Goal: Task Accomplishment & Management: Manage account settings

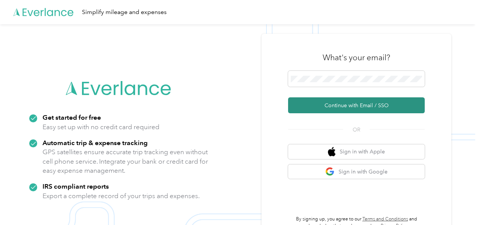
click at [370, 102] on button "Continue with Email / SSO" at bounding box center [356, 106] width 137 height 16
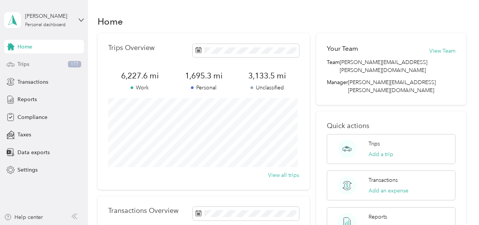
click at [27, 65] on span "Trips" at bounding box center [23, 64] width 12 height 8
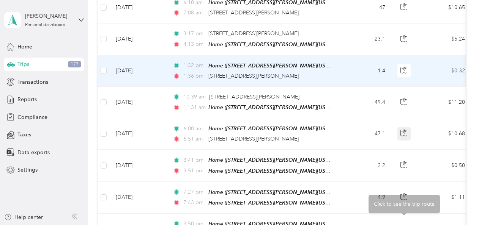
scroll to position [38, 0]
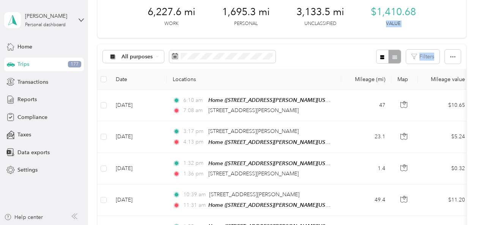
drag, startPoint x: 471, startPoint y: 24, endPoint x: 475, endPoint y: 60, distance: 35.9
click at [475, 61] on div "Trips New trip 6,227.6 mi Work 1,695.3 mi Personal 3,133.5 mi Unclassified $1,4…" at bounding box center [281, 112] width 387 height 225
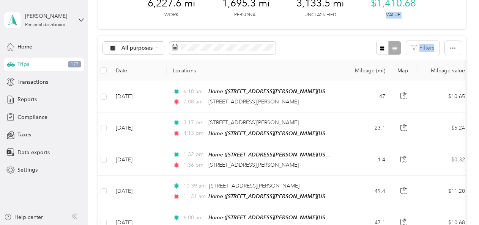
scroll to position [33, 0]
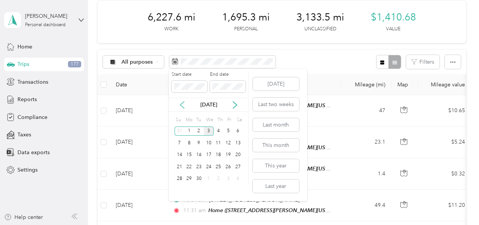
click at [182, 104] on icon at bounding box center [182, 105] width 8 height 8
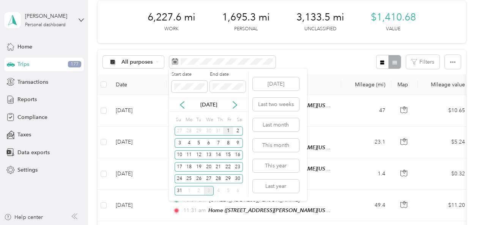
click at [228, 131] on div "1" at bounding box center [228, 131] width 10 height 9
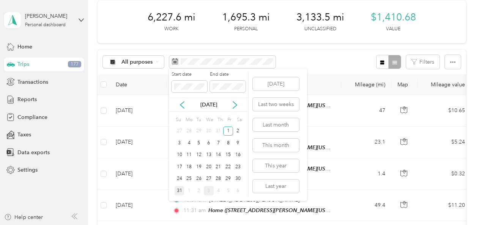
click at [183, 193] on div "31" at bounding box center [180, 190] width 10 height 9
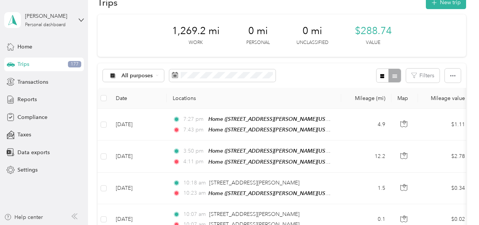
scroll to position [9, 0]
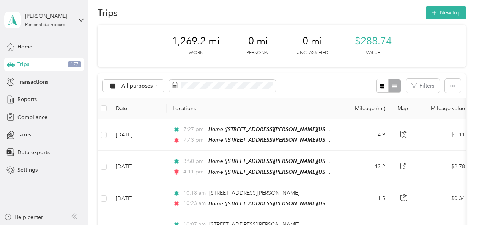
click at [391, 85] on div at bounding box center [388, 86] width 25 height 14
click at [380, 84] on icon "button" at bounding box center [382, 86] width 5 height 5
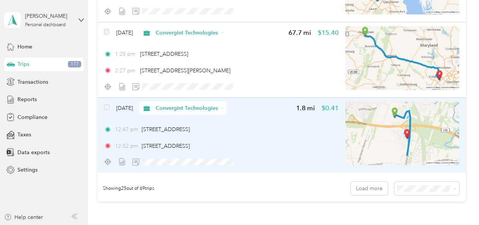
scroll to position [1860, 0]
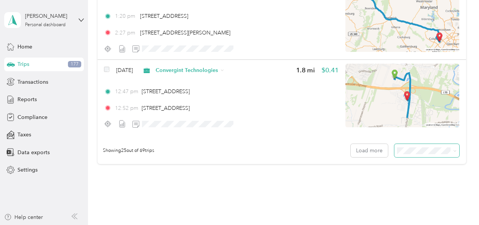
click at [453, 149] on span at bounding box center [454, 151] width 3 height 6
click at [453, 151] on icon at bounding box center [454, 151] width 3 height 3
click at [424, 191] on span "100 per load" at bounding box center [413, 191] width 31 height 6
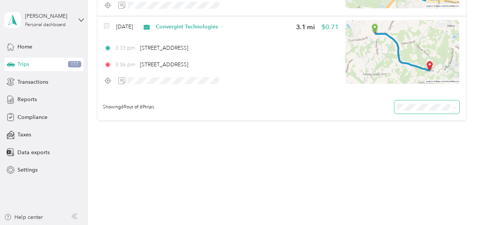
scroll to position [5188, 0]
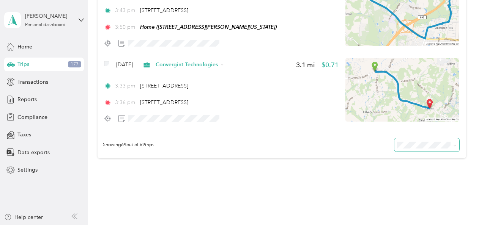
click at [452, 148] on span at bounding box center [453, 145] width 6 height 8
click at [453, 145] on icon at bounding box center [454, 145] width 3 height 3
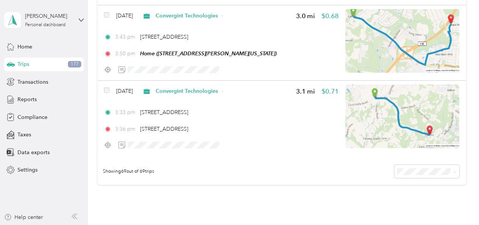
scroll to position [5150, 0]
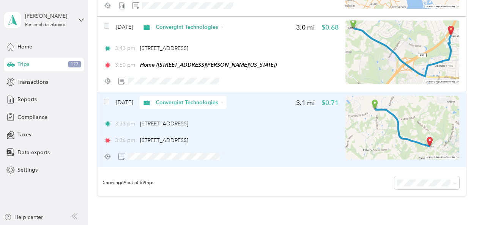
drag, startPoint x: 324, startPoint y: 134, endPoint x: 298, endPoint y: 146, distance: 29.2
click at [298, 146] on div "[DATE] Convergint Technologies 3.1 mi $0.71 3:33 pm [STREET_ADDRESS] 3:36 pm [S…" at bounding box center [221, 129] width 235 height 67
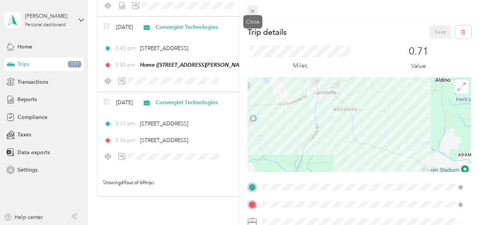
click at [254, 11] on icon at bounding box center [252, 11] width 6 height 6
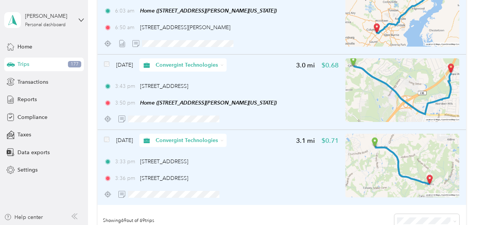
scroll to position [5112, 0]
click at [299, 157] on div "3:33 pm [STREET_ADDRESS]" at bounding box center [221, 161] width 235 height 8
click at [401, 158] on img at bounding box center [402, 166] width 114 height 64
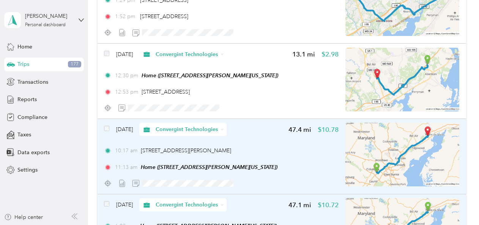
scroll to position [4884, 0]
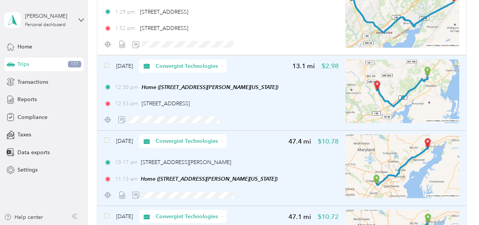
click at [110, 66] on div "[DATE] Convergint Technologies" at bounding box center [165, 66] width 123 height 13
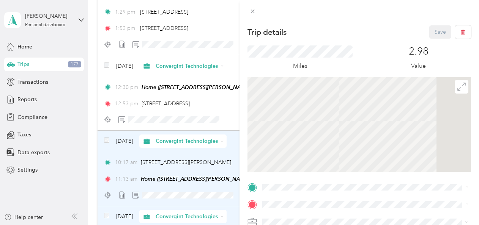
click at [105, 65] on div "Trip details Save This trip cannot be edited because it is either under review,…" at bounding box center [239, 112] width 479 height 225
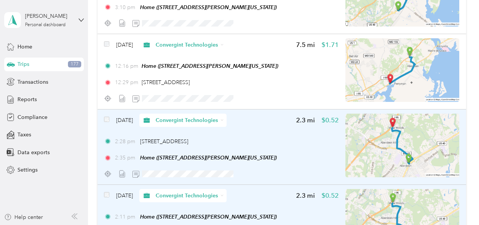
scroll to position [3745, 0]
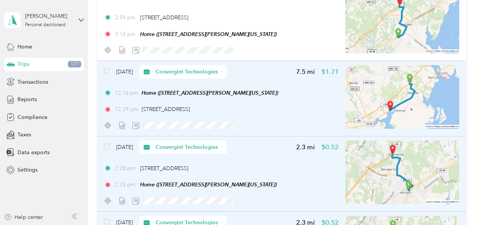
click at [109, 72] on div "[DATE] Convergint Technologies" at bounding box center [165, 71] width 123 height 13
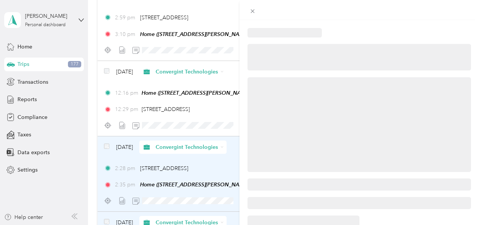
click at [106, 71] on div at bounding box center [239, 112] width 479 height 225
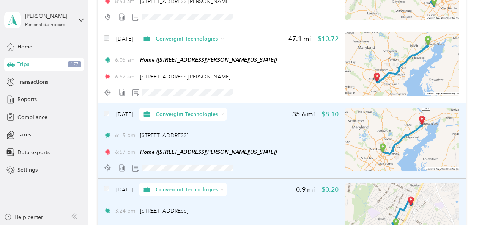
scroll to position [2835, 0]
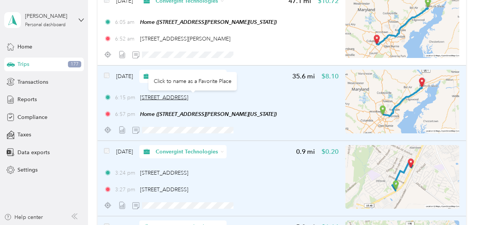
click at [188, 96] on span "[STREET_ADDRESS]" at bounding box center [164, 97] width 48 height 6
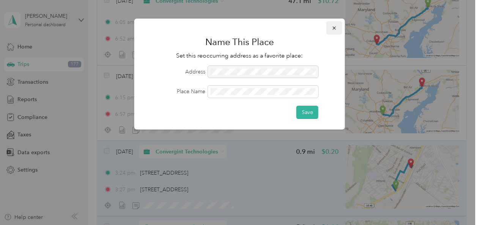
click at [335, 28] on icon "button" at bounding box center [334, 27] width 5 height 5
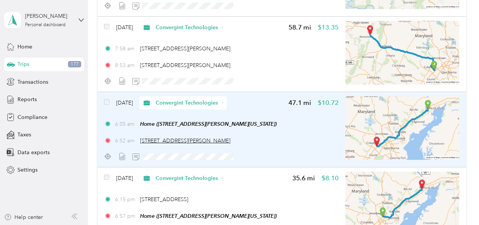
scroll to position [2721, 0]
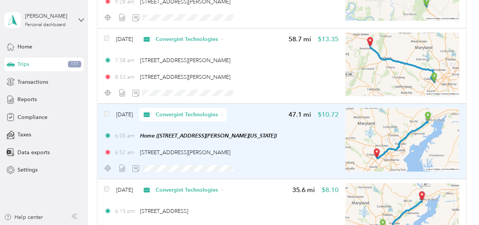
click at [111, 113] on div "[DATE] Convergint Technologies" at bounding box center [165, 114] width 123 height 13
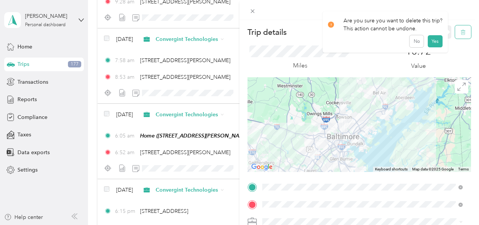
click at [460, 31] on icon "button" at bounding box center [462, 32] width 5 height 5
click at [433, 41] on button "Yes" at bounding box center [435, 41] width 15 height 12
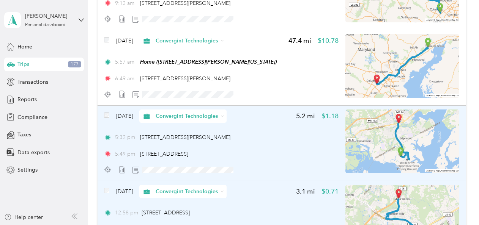
scroll to position [2151, 0]
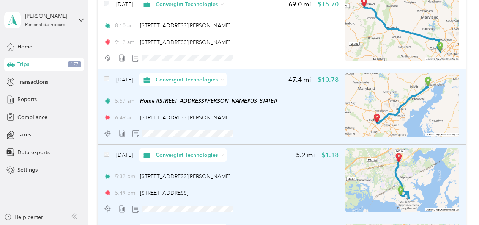
click at [114, 86] on div "[DATE] Convergint Technologies" at bounding box center [165, 79] width 123 height 13
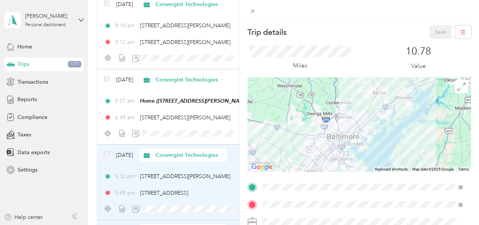
click at [466, 29] on form "Trip details Save This trip cannot be edited because it is either under review,…" at bounding box center [358, 194] width 239 height 339
click at [464, 32] on icon "button" at bounding box center [464, 32] width 0 height 2
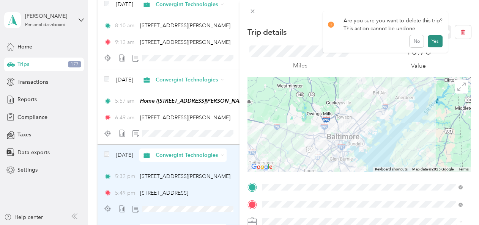
click at [433, 42] on button "Yes" at bounding box center [435, 41] width 15 height 12
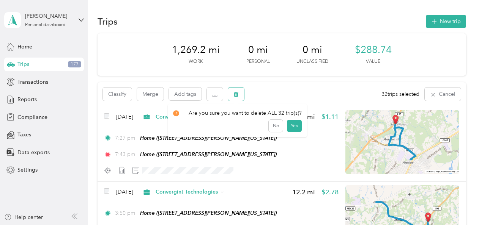
click at [238, 94] on icon "button" at bounding box center [236, 94] width 5 height 5
click at [275, 125] on button "No" at bounding box center [276, 126] width 14 height 12
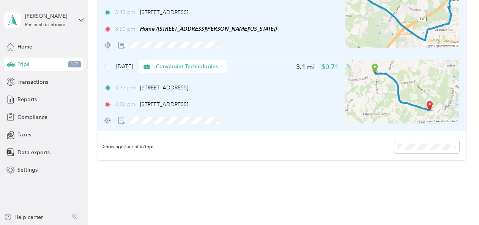
scroll to position [4999, 0]
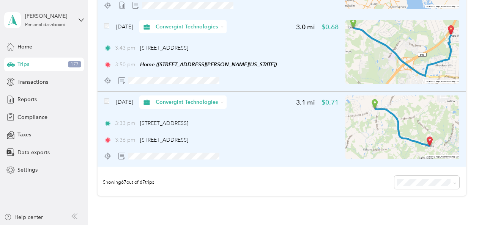
click at [127, 128] on div "3:33 pm [STREET_ADDRESS] 3:36 pm [STREET_ADDRESS]" at bounding box center [221, 132] width 235 height 25
click at [389, 131] on img at bounding box center [402, 128] width 114 height 64
drag, startPoint x: 360, startPoint y: 119, endPoint x: 196, endPoint y: 139, distance: 165.2
click at [188, 139] on span "[STREET_ADDRESS]" at bounding box center [164, 140] width 48 height 6
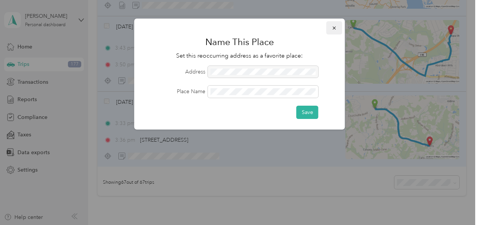
click at [337, 28] on button "button" at bounding box center [334, 27] width 16 height 13
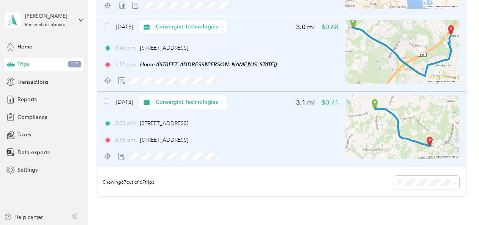
click at [224, 101] on icon at bounding box center [221, 102] width 3 height 3
click at [225, 127] on span "Personal" at bounding box center [207, 129] width 72 height 8
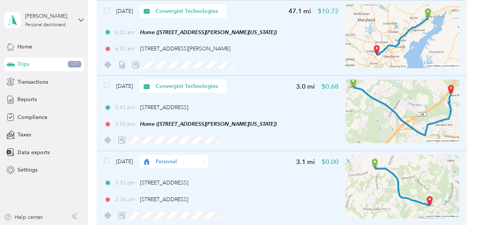
scroll to position [4923, 0]
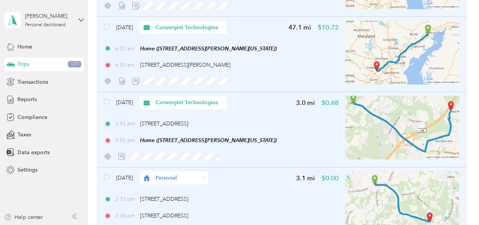
click at [227, 102] on div "Convergint Technologies" at bounding box center [182, 102] width 87 height 13
click at [185, 132] on li "Personal" at bounding box center [200, 126] width 96 height 13
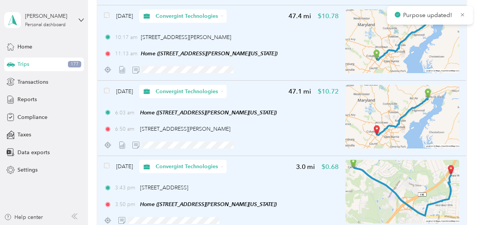
scroll to position [4847, 0]
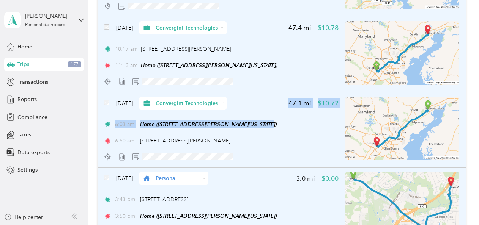
drag, startPoint x: 233, startPoint y: 103, endPoint x: 264, endPoint y: 112, distance: 31.5
click at [264, 112] on div "[DATE] Convergint Technologies 47.1 mi $10.72 6:03 am Home ([STREET_ADDRESS][PE…" at bounding box center [221, 130] width 235 height 67
drag, startPoint x: 264, startPoint y: 112, endPoint x: 267, endPoint y: 21, distance: 90.8
click at [267, 21] on div "[DATE] Convergint Technologies 47.4 mi $10.78 10:17 am [STREET_ADDRESS][PERSON_…" at bounding box center [282, 55] width 369 height 76
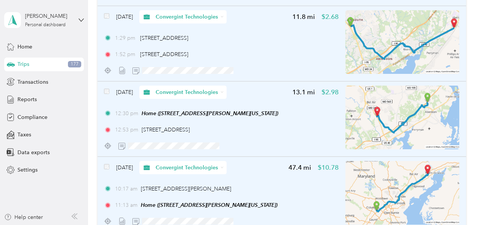
scroll to position [4695, 0]
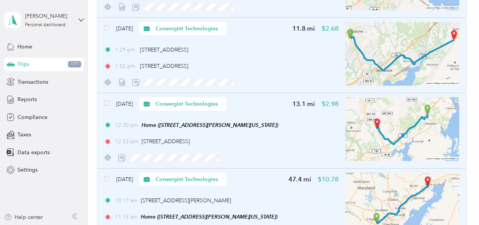
click at [224, 103] on icon at bounding box center [221, 103] width 3 height 3
click at [201, 129] on span "Personal" at bounding box center [207, 132] width 72 height 8
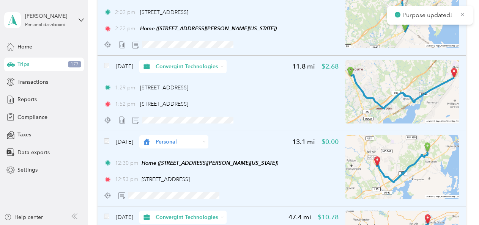
scroll to position [4619, 0]
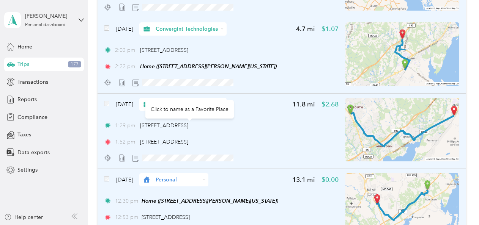
click at [230, 103] on div "Click to name as a Favorite Place" at bounding box center [189, 109] width 88 height 19
click at [224, 104] on icon at bounding box center [221, 104] width 3 height 3
click at [216, 132] on span "Personal" at bounding box center [207, 132] width 72 height 8
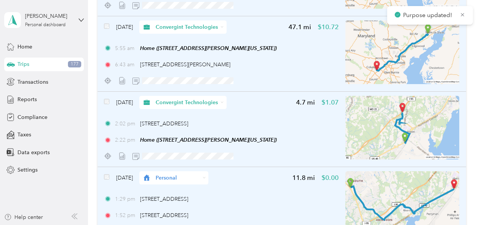
scroll to position [4543, 0]
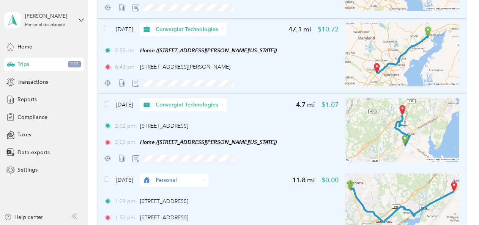
click at [227, 105] on div "Convergint Technologies" at bounding box center [182, 104] width 87 height 13
click at [209, 132] on span "Personal" at bounding box center [207, 132] width 72 height 8
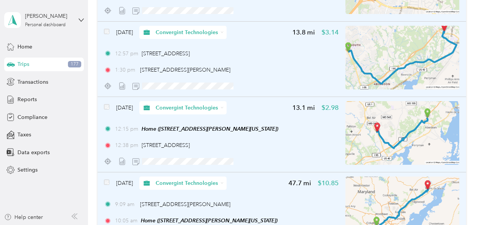
scroll to position [3860, 0]
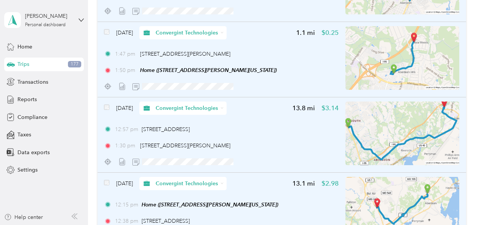
click at [223, 108] on icon at bounding box center [222, 108] width 2 height 1
click at [203, 133] on span "Personal" at bounding box center [207, 136] width 72 height 8
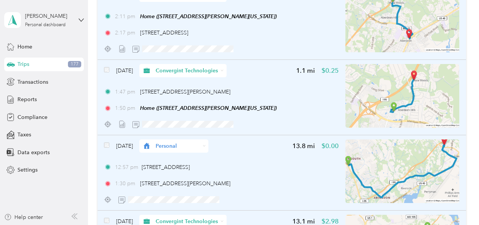
scroll to position [3784, 0]
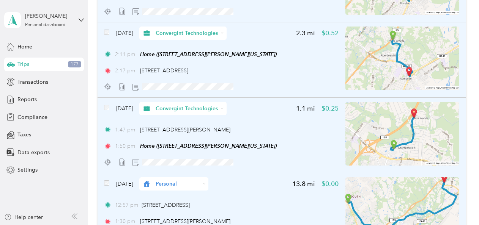
click at [224, 109] on icon at bounding box center [221, 108] width 3 height 3
click at [198, 134] on span "Personal" at bounding box center [207, 136] width 72 height 8
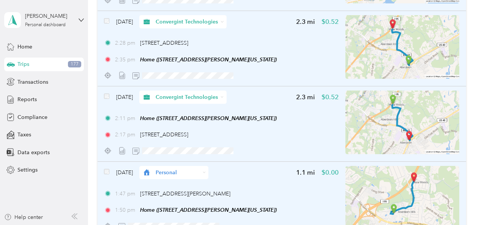
scroll to position [3708, 0]
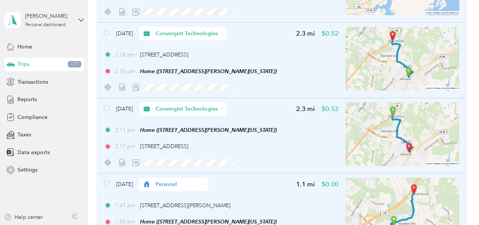
click at [227, 107] on div "Convergint Technologies" at bounding box center [182, 108] width 87 height 13
click at [209, 130] on li "Personal" at bounding box center [200, 136] width 96 height 13
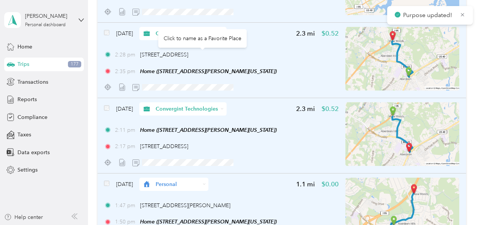
click at [222, 33] on div "Click to name as a Favorite Place" at bounding box center [202, 38] width 88 height 19
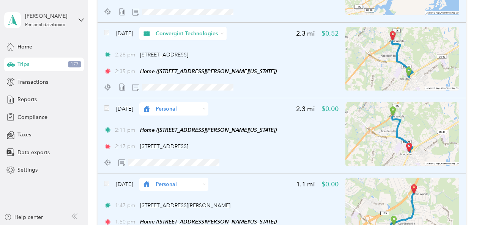
click at [224, 32] on icon at bounding box center [221, 33] width 3 height 3
click at [214, 57] on span "Personal" at bounding box center [207, 61] width 72 height 8
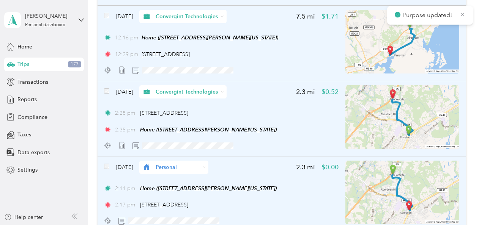
scroll to position [3632, 0]
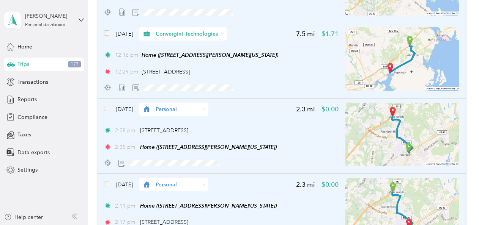
click at [224, 35] on icon at bounding box center [221, 33] width 3 height 3
click at [195, 60] on span "Personal" at bounding box center [207, 61] width 72 height 8
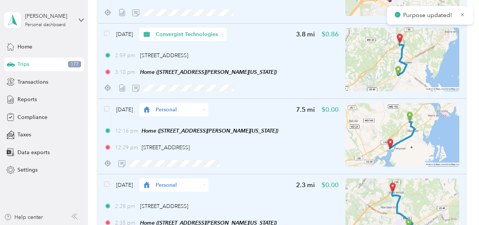
scroll to position [3518, 0]
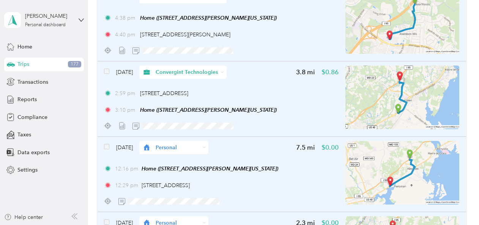
click at [224, 72] on icon at bounding box center [221, 72] width 3 height 3
click at [206, 97] on span "Personal" at bounding box center [207, 99] width 72 height 8
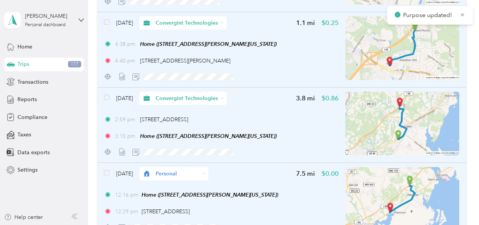
scroll to position [3443, 0]
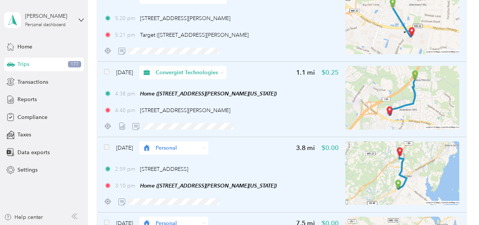
click at [224, 72] on icon at bounding box center [221, 72] width 3 height 3
click at [216, 98] on span "Personal" at bounding box center [207, 98] width 72 height 8
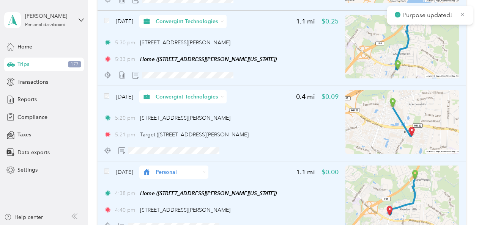
scroll to position [3329, 0]
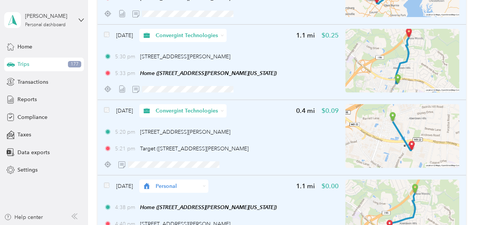
click at [227, 109] on div "Convergint Technologies" at bounding box center [182, 110] width 87 height 13
click at [197, 137] on span "Personal" at bounding box center [207, 138] width 72 height 8
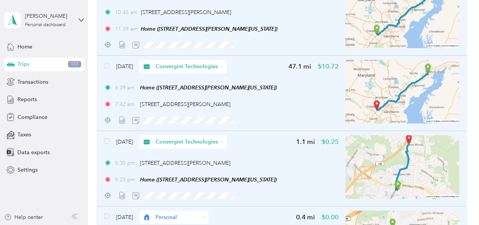
scroll to position [3215, 0]
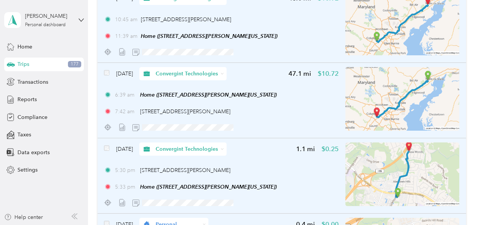
click at [227, 146] on div "Convergint Technologies" at bounding box center [182, 149] width 87 height 13
click at [205, 173] on span "Personal" at bounding box center [207, 176] width 72 height 8
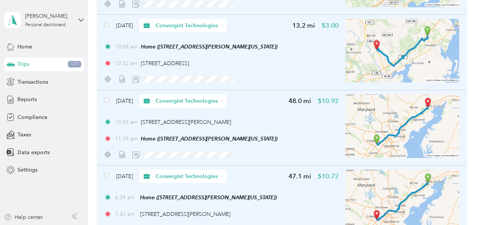
scroll to position [3063, 0]
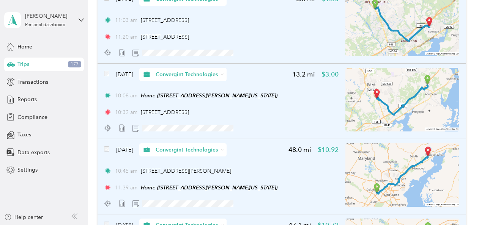
click at [224, 74] on icon at bounding box center [221, 74] width 3 height 3
click at [209, 99] on span "Personal" at bounding box center [210, 99] width 72 height 8
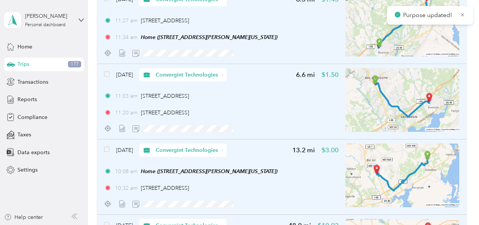
scroll to position [2949, 0]
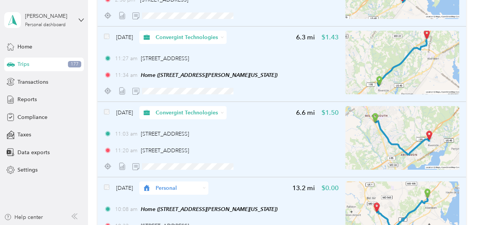
click at [224, 113] on icon at bounding box center [221, 112] width 3 height 3
click at [197, 140] on li "Personal" at bounding box center [203, 140] width 96 height 13
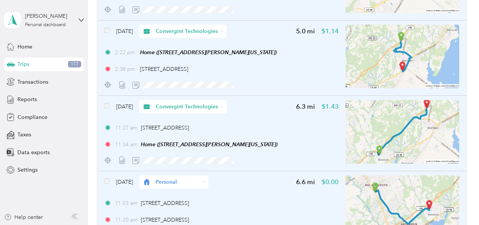
scroll to position [2873, 0]
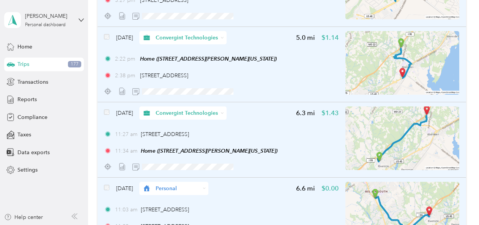
click at [224, 115] on icon at bounding box center [221, 113] width 3 height 3
click at [210, 137] on span "Personal" at bounding box center [210, 139] width 72 height 8
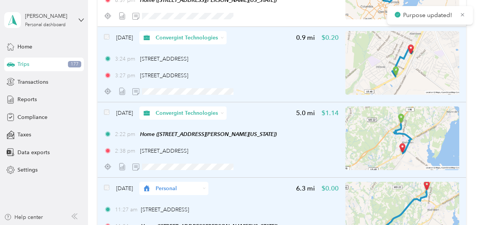
scroll to position [2797, 0]
click at [227, 111] on div "Convergint Technologies" at bounding box center [182, 113] width 87 height 13
click at [217, 138] on span "Personal" at bounding box center [210, 141] width 72 height 8
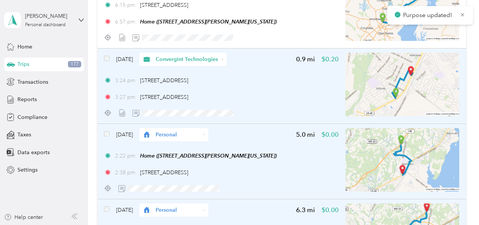
scroll to position [2759, 0]
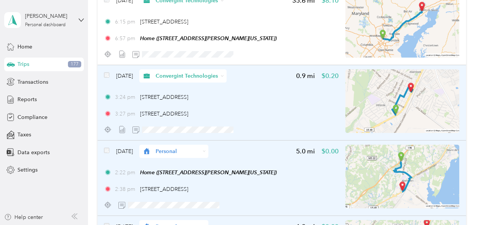
click at [227, 73] on div "Convergint Technologies" at bounding box center [182, 75] width 87 height 13
click at [203, 101] on span "Personal" at bounding box center [210, 103] width 72 height 8
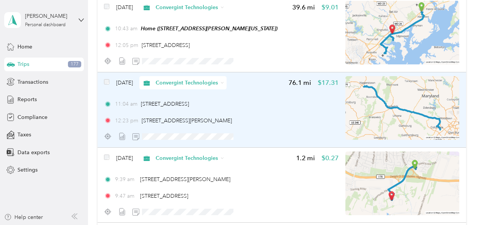
scroll to position [2342, 0]
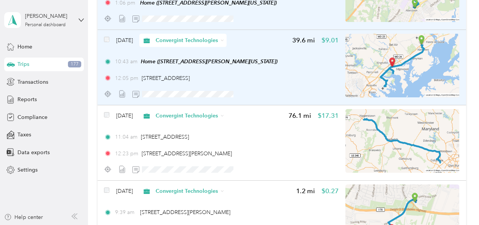
click at [227, 38] on div "Convergint Technologies" at bounding box center [182, 40] width 87 height 13
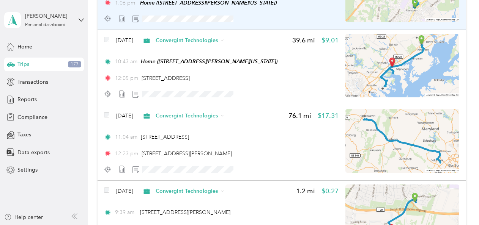
click at [200, 69] on li "Personal" at bounding box center [203, 65] width 96 height 13
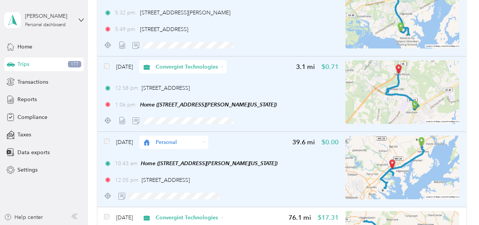
scroll to position [2228, 0]
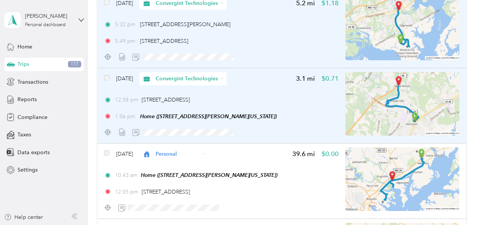
click at [236, 72] on body "[PERSON_NAME] Personal dashboard Home Trips 177 Transactions Reports Compliance…" at bounding box center [237, 112] width 475 height 225
click at [224, 77] on icon at bounding box center [221, 78] width 3 height 3
click at [198, 102] on span "Personal" at bounding box center [210, 105] width 72 height 8
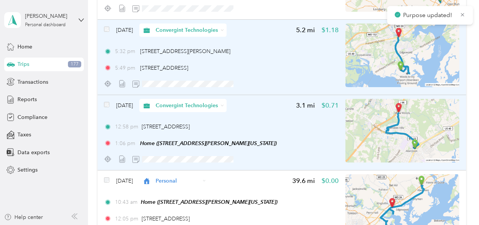
scroll to position [2152, 0]
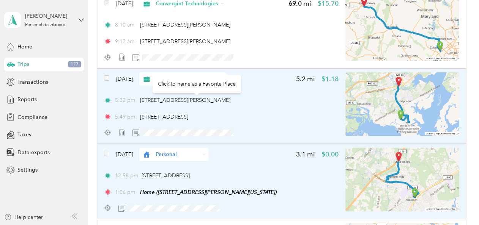
click at [236, 78] on div "Click to name as a Favorite Place" at bounding box center [197, 84] width 88 height 19
click at [224, 78] on icon at bounding box center [221, 78] width 3 height 3
click at [212, 100] on li "Personal" at bounding box center [203, 106] width 96 height 13
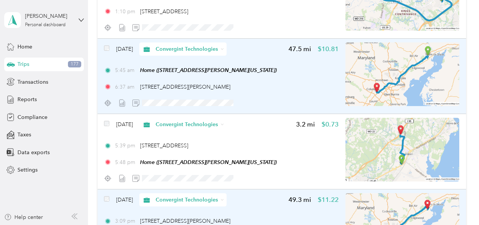
scroll to position [1583, 0]
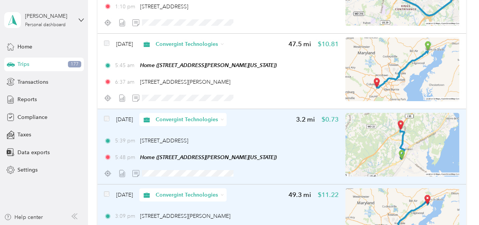
click at [224, 118] on icon at bounding box center [221, 119] width 3 height 3
click at [195, 141] on li "Personal" at bounding box center [203, 146] width 96 height 13
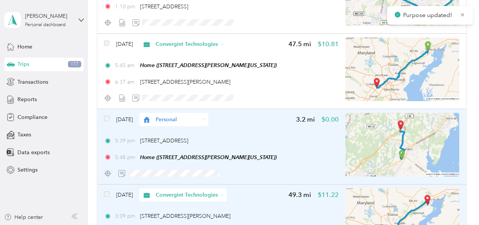
scroll to position [1621, 0]
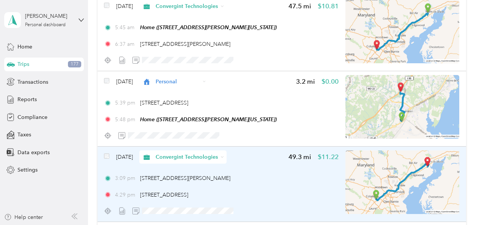
click at [224, 157] on icon at bounding box center [221, 157] width 3 height 3
click at [310, 200] on div "[DATE] Convergint Technologies 49.3 mi $11.22 3:09 pm [STREET_ADDRESS][PERSON_N…" at bounding box center [221, 184] width 235 height 67
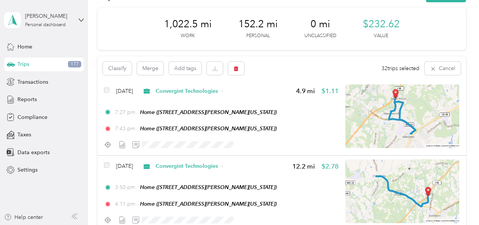
scroll to position [38, 0]
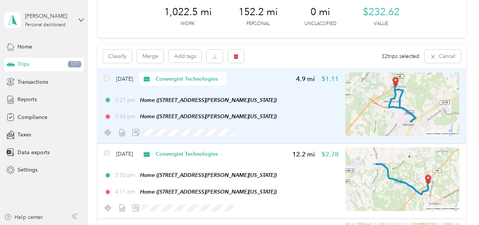
click at [227, 77] on div "Convergint Technologies" at bounding box center [182, 78] width 87 height 13
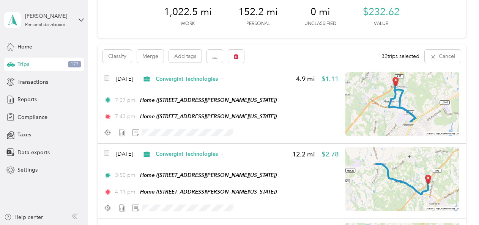
click at [210, 106] on span "Personal" at bounding box center [210, 106] width 72 height 8
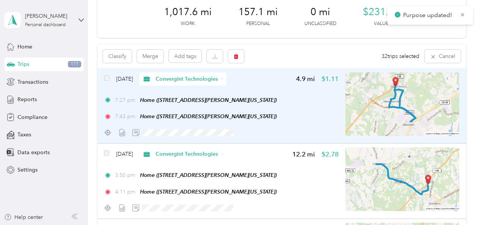
scroll to position [76, 0]
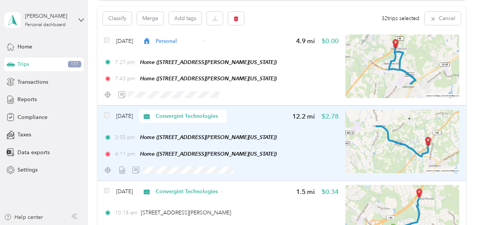
click at [227, 114] on div "Convergint Technologies" at bounding box center [182, 116] width 87 height 13
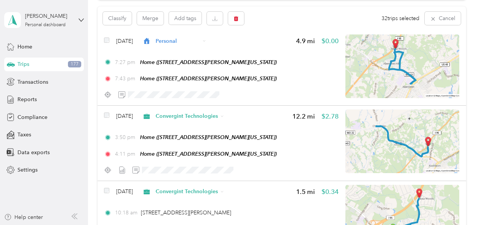
click at [207, 141] on span "Personal" at bounding box center [210, 143] width 72 height 8
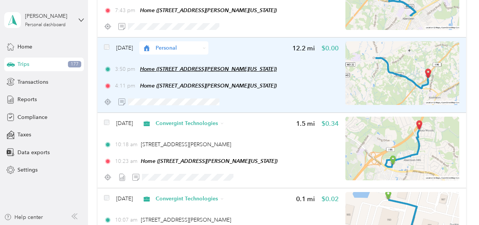
scroll to position [152, 0]
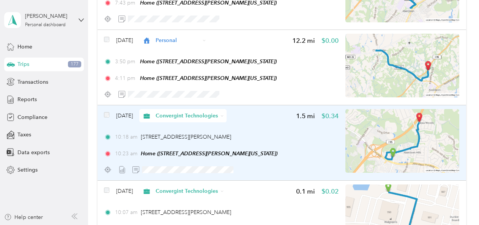
click at [227, 115] on div "Convergint Technologies" at bounding box center [182, 115] width 87 height 13
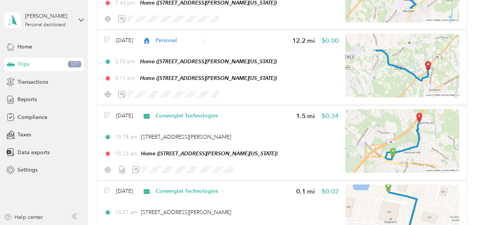
click at [209, 138] on li "Personal" at bounding box center [203, 140] width 96 height 13
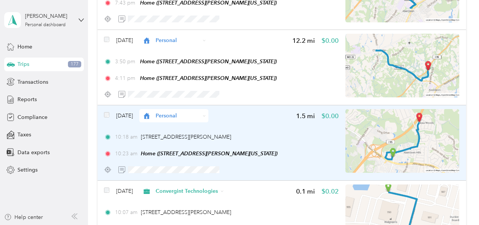
scroll to position [266, 0]
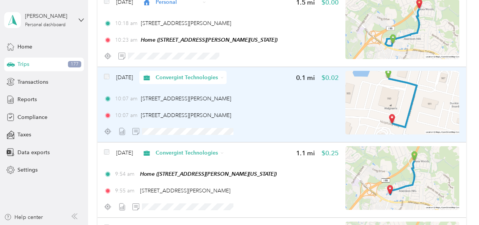
click at [224, 77] on icon at bounding box center [221, 77] width 3 height 3
click at [227, 99] on li "Personal" at bounding box center [203, 104] width 96 height 13
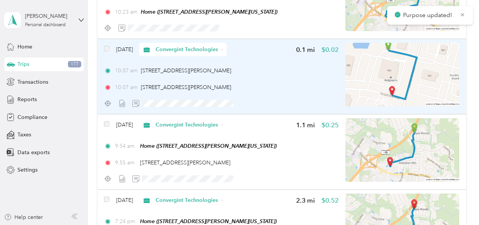
scroll to position [342, 0]
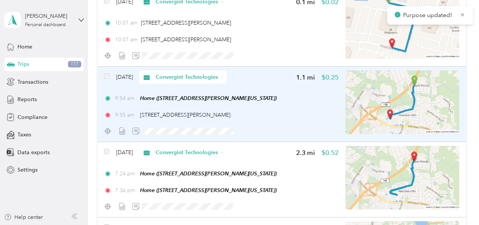
click at [224, 77] on icon at bounding box center [221, 77] width 3 height 3
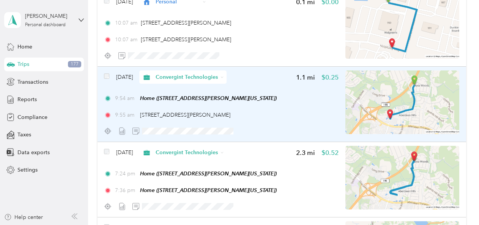
click at [214, 99] on li "Personal" at bounding box center [203, 101] width 96 height 13
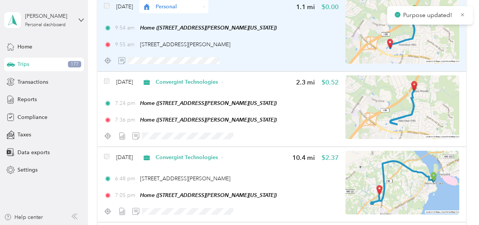
scroll to position [417, 0]
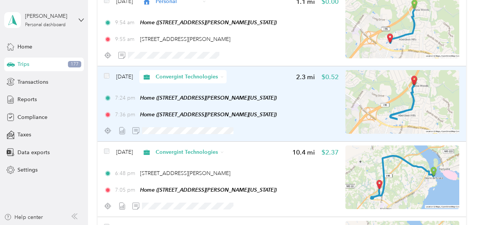
click at [227, 76] on div "Convergint Technologies" at bounding box center [182, 76] width 87 height 13
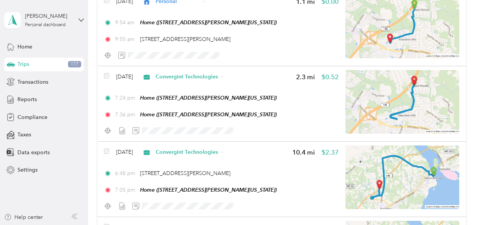
click at [220, 105] on span "Personal" at bounding box center [210, 102] width 72 height 8
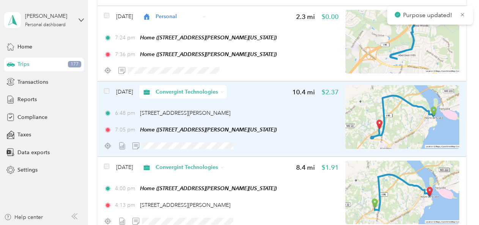
scroll to position [493, 0]
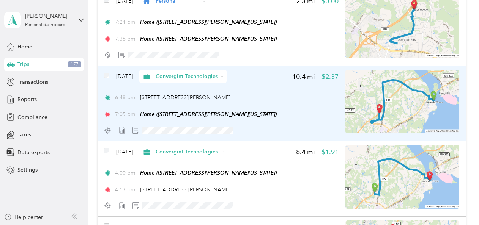
click at [224, 75] on icon at bounding box center [221, 76] width 3 height 3
click at [220, 101] on span "Personal" at bounding box center [210, 104] width 72 height 8
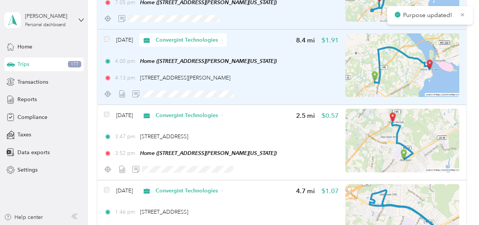
scroll to position [607, 0]
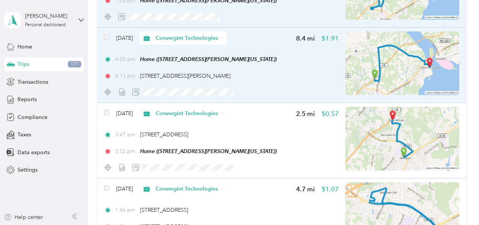
click at [227, 37] on div "Convergint Technologies" at bounding box center [182, 37] width 87 height 13
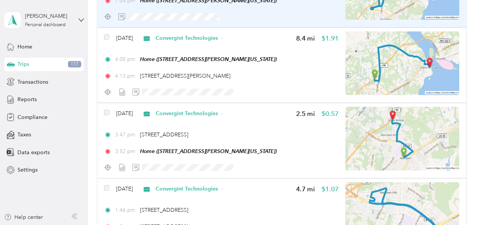
click at [221, 61] on li "Personal" at bounding box center [203, 65] width 96 height 13
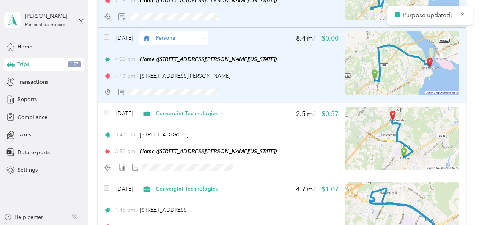
scroll to position [645, 0]
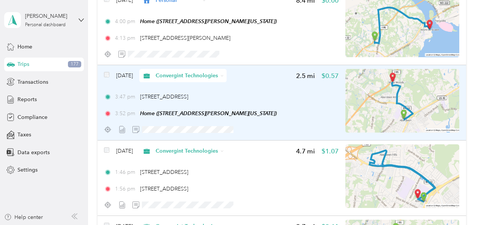
click at [223, 76] on icon at bounding box center [222, 75] width 2 height 1
click at [224, 101] on span "Personal" at bounding box center [210, 100] width 72 height 8
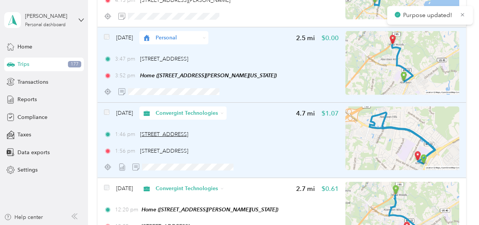
scroll to position [721, 0]
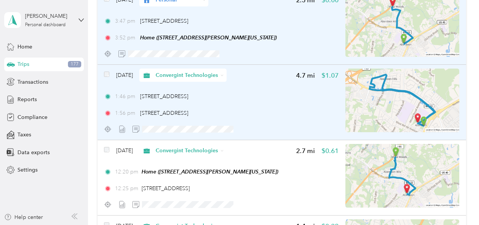
click at [227, 75] on div "Convergint Technologies" at bounding box center [182, 75] width 87 height 13
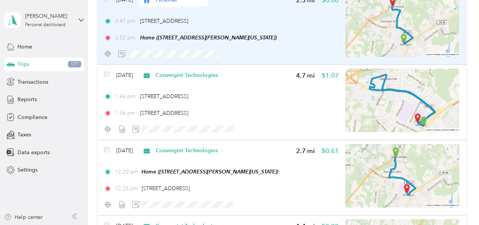
click at [211, 99] on span "Personal" at bounding box center [210, 103] width 72 height 8
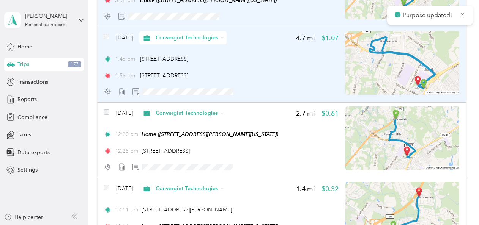
scroll to position [759, 0]
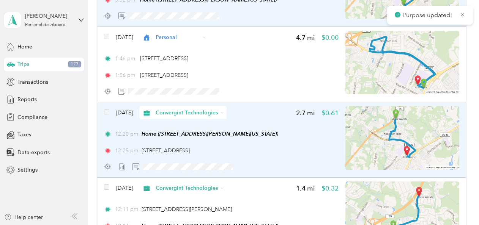
click at [224, 112] on icon at bounding box center [221, 113] width 3 height 3
click at [209, 141] on li "Personal" at bounding box center [203, 139] width 96 height 13
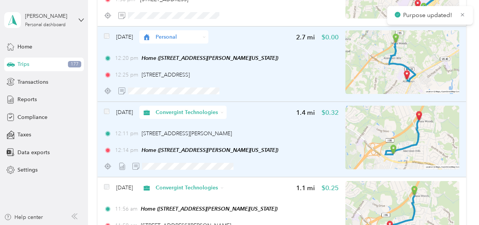
scroll to position [873, 0]
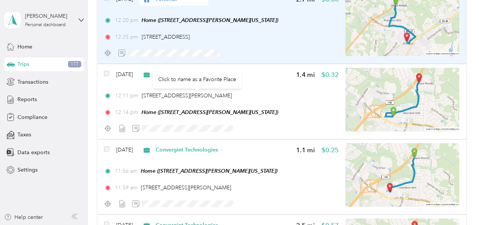
click at [238, 74] on div "Click to name as a Favorite Place" at bounding box center [197, 79] width 88 height 19
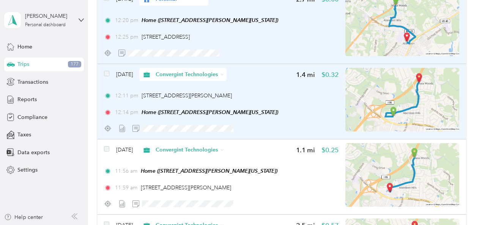
click at [224, 75] on icon at bounding box center [221, 74] width 3 height 3
click at [210, 98] on li "Personal" at bounding box center [203, 101] width 96 height 13
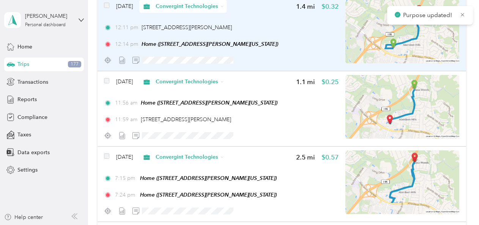
scroll to position [949, 0]
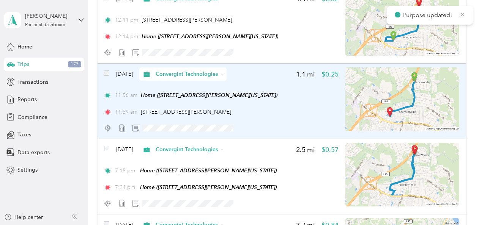
click at [227, 71] on div "Convergint Technologies" at bounding box center [182, 74] width 87 height 13
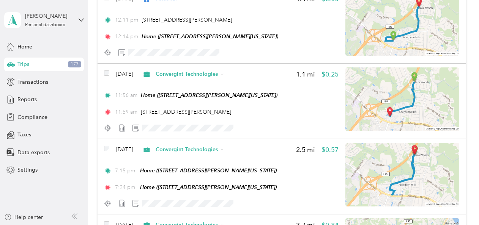
click at [213, 98] on span "Personal" at bounding box center [210, 102] width 72 height 8
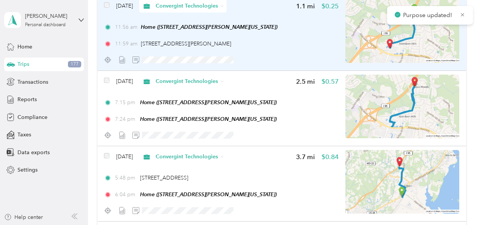
scroll to position [1025, 0]
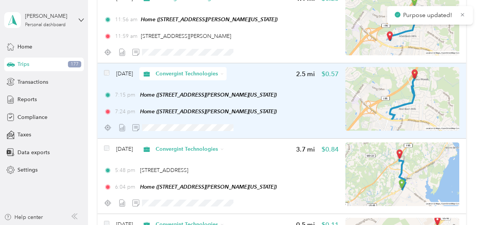
click at [224, 72] on icon at bounding box center [221, 73] width 3 height 3
click at [206, 96] on li "Personal" at bounding box center [203, 97] width 96 height 13
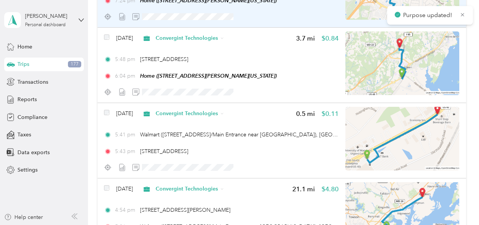
scroll to position [1139, 0]
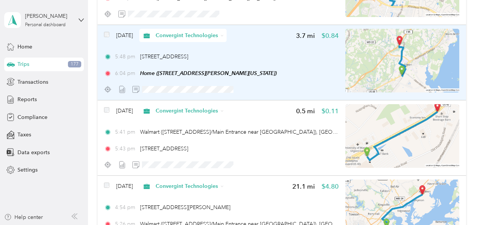
click at [223, 35] on icon at bounding box center [222, 35] width 2 height 1
click at [211, 57] on li "Personal" at bounding box center [203, 62] width 96 height 13
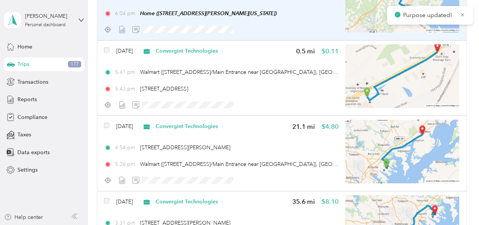
scroll to position [1214, 0]
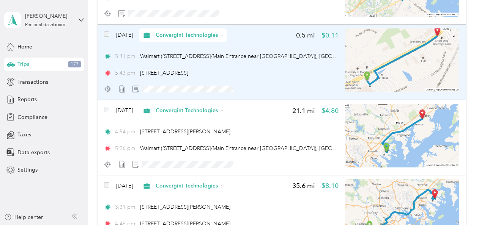
click at [227, 34] on div "Convergint Technologies" at bounding box center [182, 34] width 87 height 13
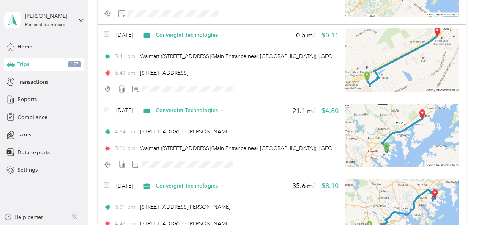
click at [207, 62] on span "Personal" at bounding box center [210, 60] width 72 height 8
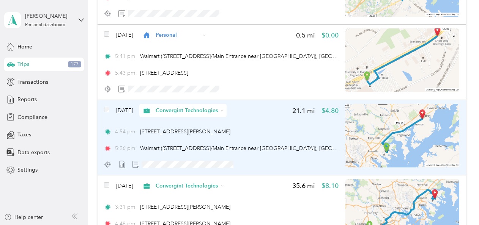
click at [223, 111] on icon at bounding box center [222, 110] width 2 height 1
click at [205, 134] on li "Personal" at bounding box center [203, 137] width 96 height 13
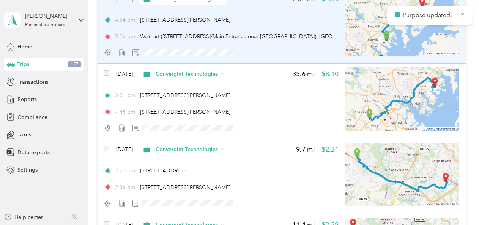
scroll to position [1328, 0]
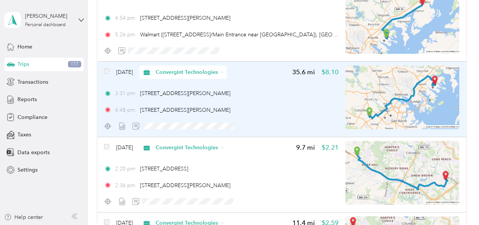
click at [227, 70] on div "Convergint Technologies" at bounding box center [182, 72] width 87 height 13
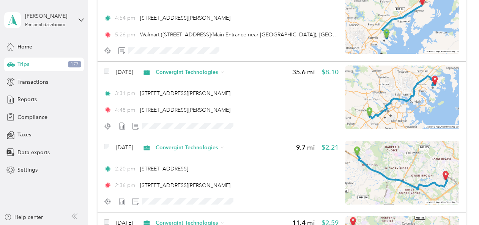
click at [210, 97] on span "Personal" at bounding box center [210, 97] width 72 height 8
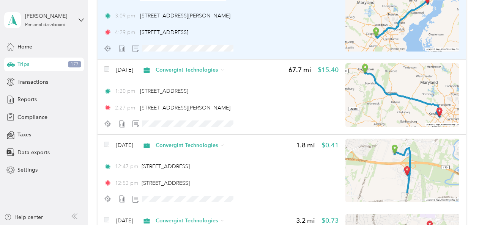
scroll to position [0, 0]
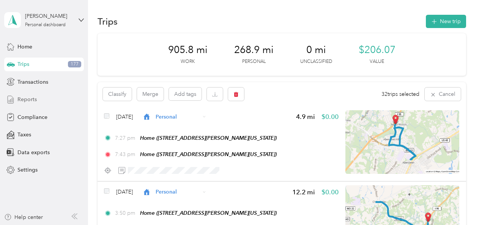
click at [29, 99] on span "Reports" at bounding box center [26, 100] width 19 height 8
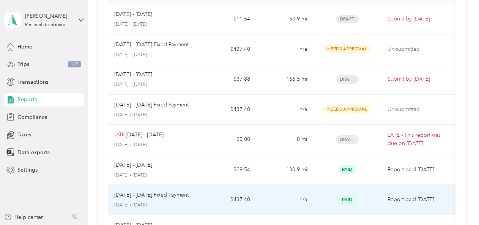
scroll to position [38, 0]
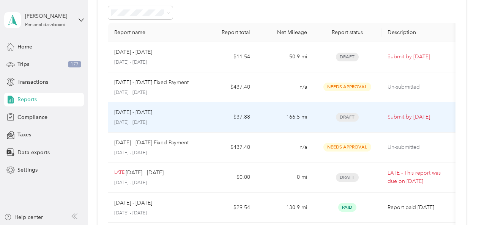
click at [175, 115] on div "[DATE] - [DATE]" at bounding box center [153, 113] width 79 height 8
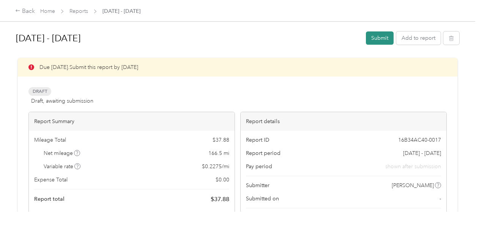
click at [377, 38] on button "Submit" at bounding box center [380, 37] width 28 height 13
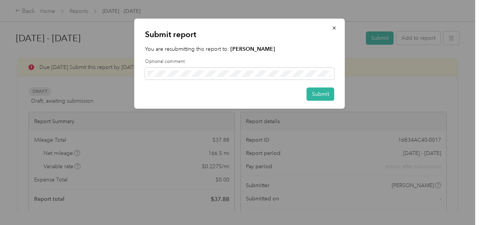
drag, startPoint x: 317, startPoint y: 94, endPoint x: 337, endPoint y: 91, distance: 20.7
click at [316, 94] on button "Submit" at bounding box center [321, 94] width 28 height 13
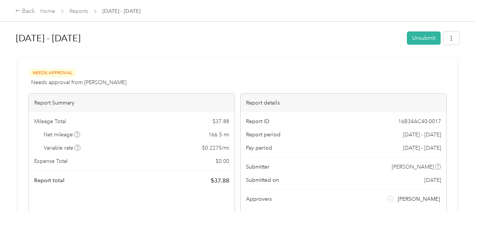
scroll to position [76, 0]
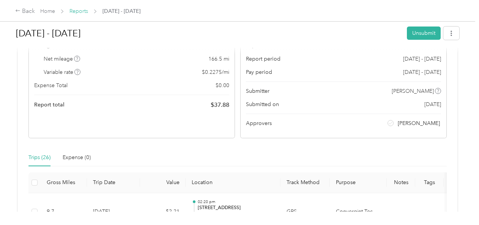
click at [78, 11] on link "Reports" at bounding box center [78, 11] width 19 height 6
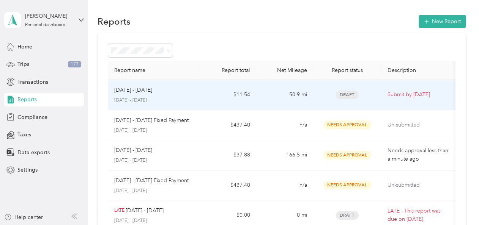
click at [240, 95] on td "$11.54" at bounding box center [227, 95] width 57 height 30
